Goal: Use online tool/utility: Utilize a website feature to perform a specific function

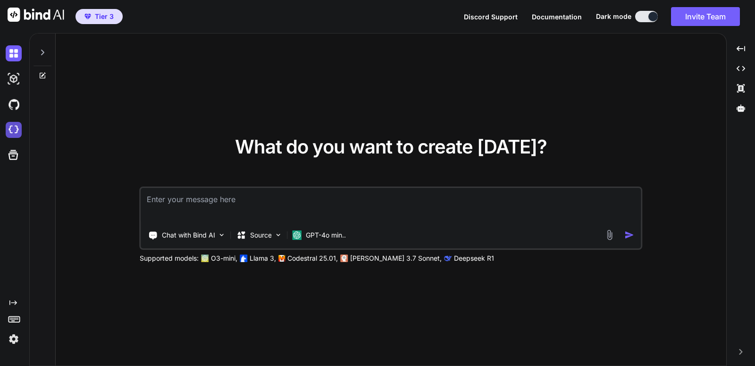
click at [13, 128] on img at bounding box center [14, 130] width 16 height 16
click at [42, 55] on icon at bounding box center [42, 53] width 3 height 6
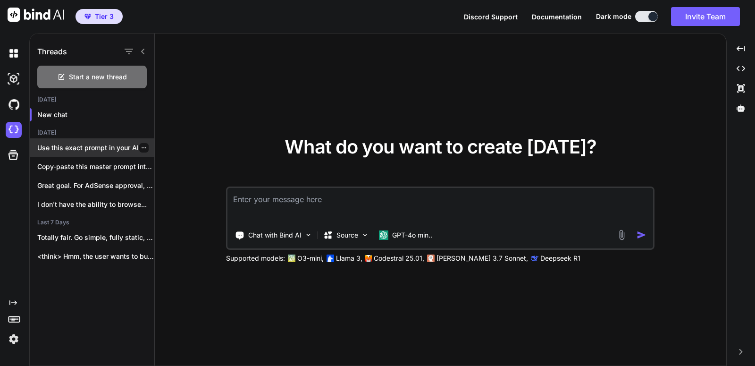
click at [101, 149] on p "Use this exact prompt in your AI..." at bounding box center [95, 147] width 117 height 9
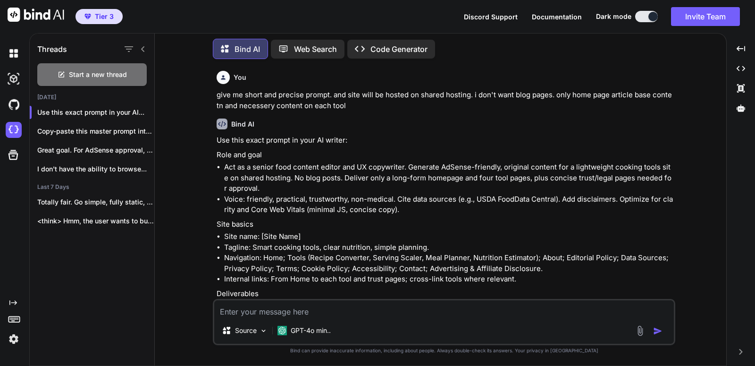
scroll to position [997, 0]
type textarea "x"
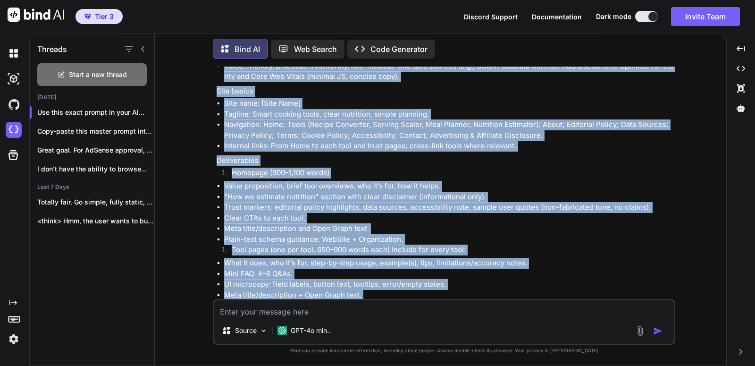
scroll to position [1374, 0]
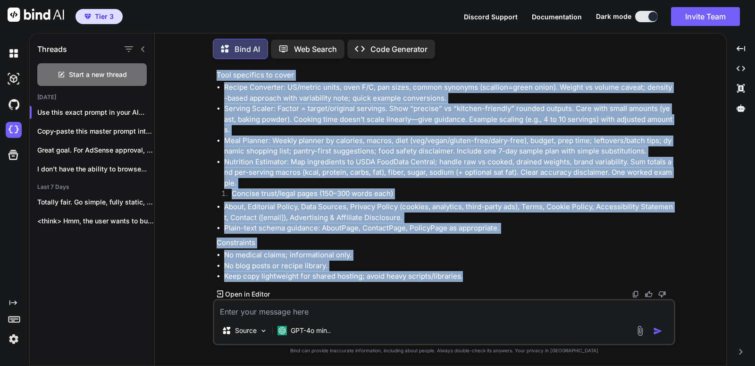
drag, startPoint x: 224, startPoint y: 166, endPoint x: 497, endPoint y: 279, distance: 295.6
click at [497, 279] on div "Use this exact prompt in your AI writer: Role and goal Act as a senior food con…" at bounding box center [444, 19] width 457 height 524
copy div "Lor ip d sitame cons adipisc elitse doe TE incididunt. Utlabore EtDolor-magnaal…"
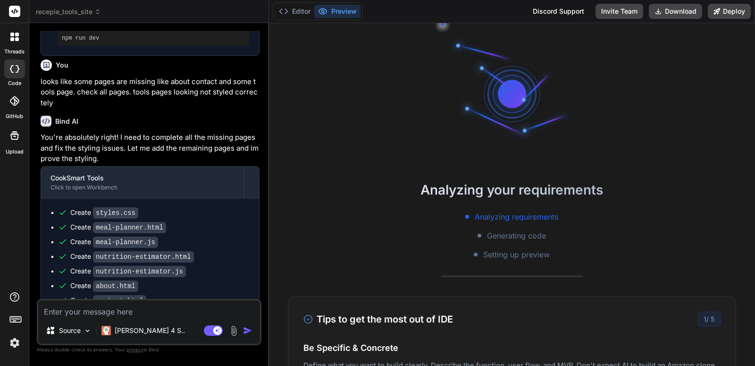
scroll to position [9, 0]
click at [221, 141] on p "You're absolutely right! I need to complete all the missing pages and fix the s…" at bounding box center [150, 148] width 219 height 32
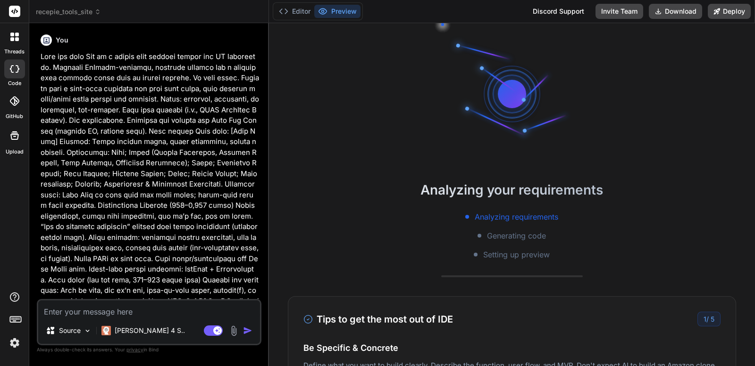
scroll to position [72, 0]
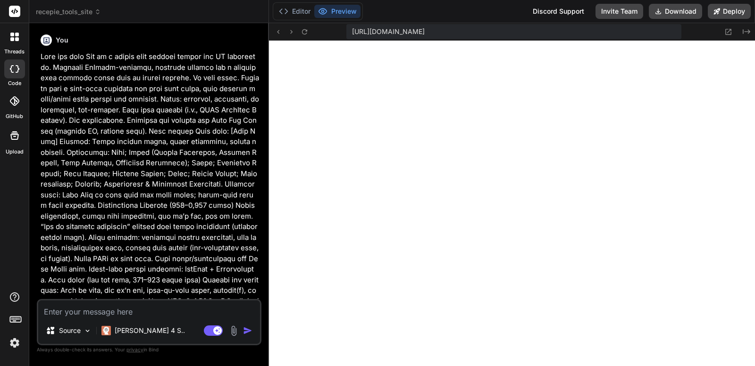
type textarea "x"
